Goal: Obtain resource: Obtain resource

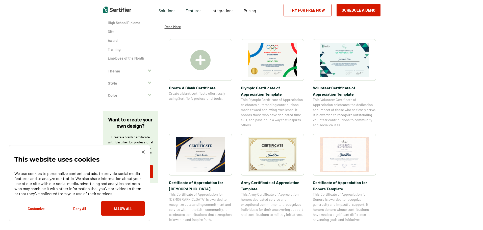
scroll to position [101, 0]
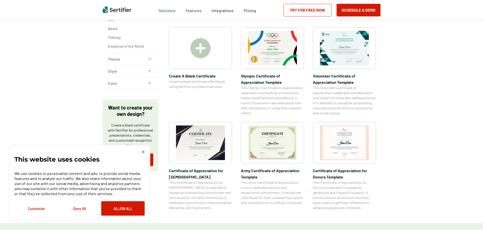
click at [277, 153] on img at bounding box center [272, 142] width 49 height 35
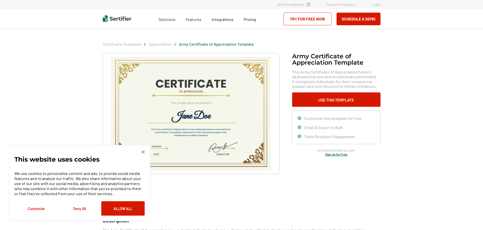
click at [141, 152] on div "This website uses cookies We use cookies to personalize content and ads, to pro…" at bounding box center [79, 182] width 130 height 65
click at [144, 152] on img at bounding box center [143, 151] width 3 height 3
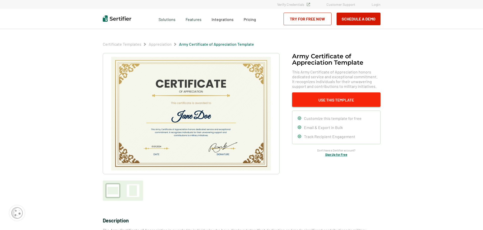
click at [353, 101] on button "Use This Template" at bounding box center [336, 99] width 88 height 14
